Goal: Find specific page/section: Find specific page/section

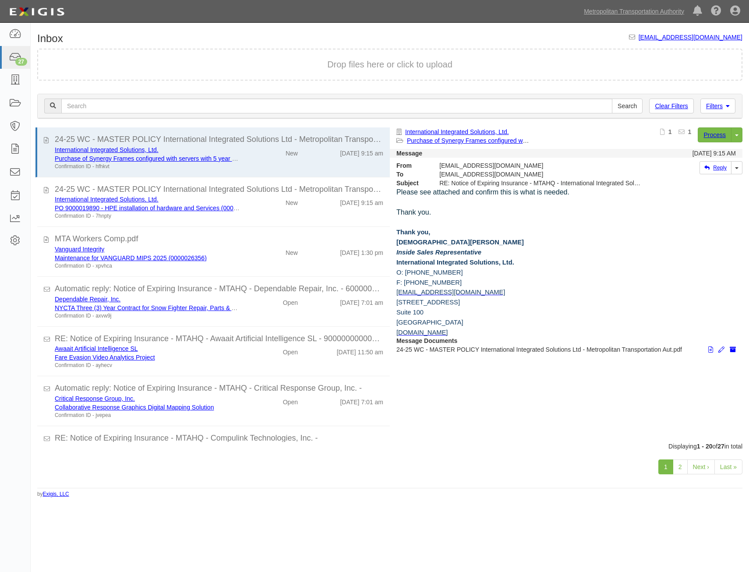
drag, startPoint x: 344, startPoint y: 355, endPoint x: 352, endPoint y: 125, distance: 230.0
click at [10, 75] on link at bounding box center [15, 80] width 30 height 23
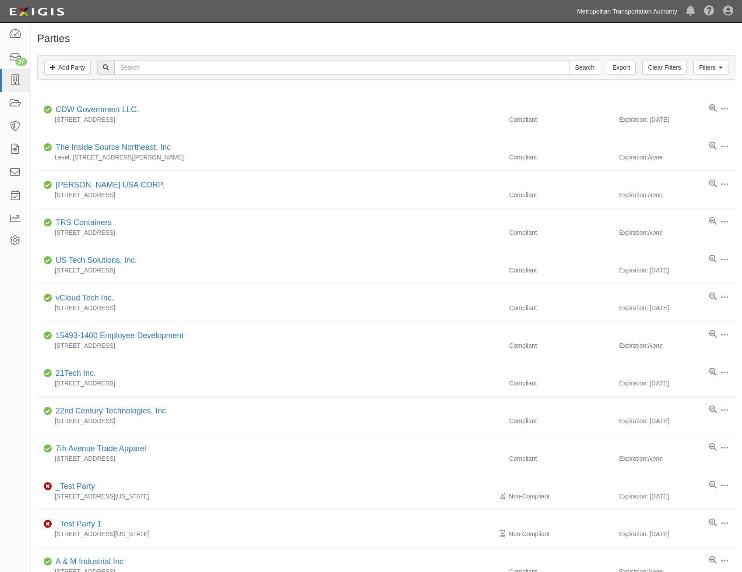
click at [630, 13] on link "Metropolitan Transportation Authority" at bounding box center [627, 12] width 109 height 18
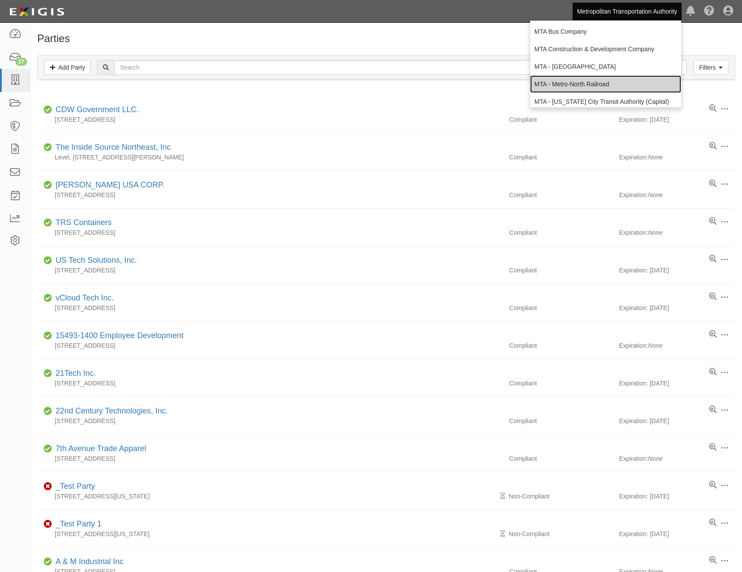
click at [604, 81] on link "MTA - Metro-North Railroad" at bounding box center [605, 84] width 151 height 18
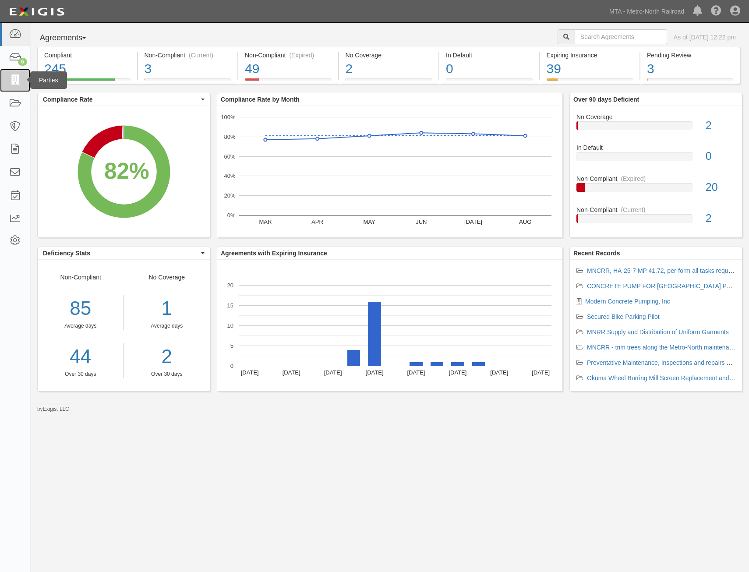
click at [21, 83] on link at bounding box center [15, 80] width 30 height 23
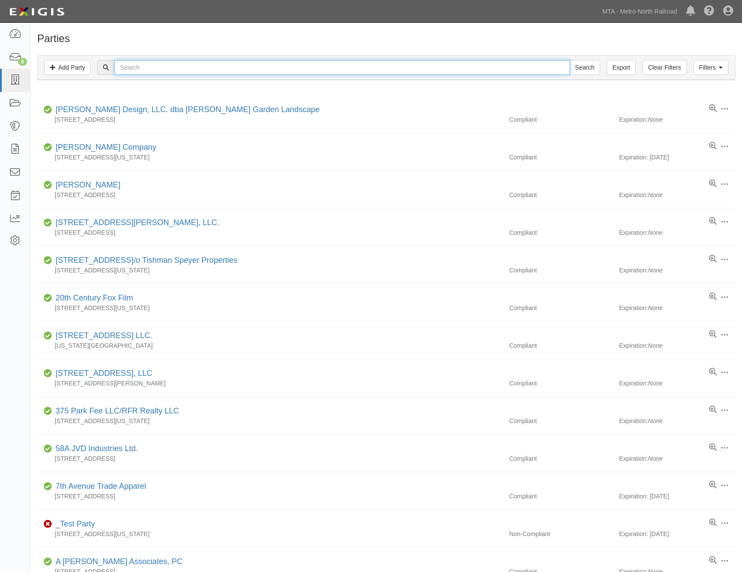
click at [303, 70] on input "text" at bounding box center [341, 67] width 455 height 15
type input "bluesteeel"
click at [570, 60] on input "Search" at bounding box center [585, 67] width 31 height 15
